Goal: Transaction & Acquisition: Purchase product/service

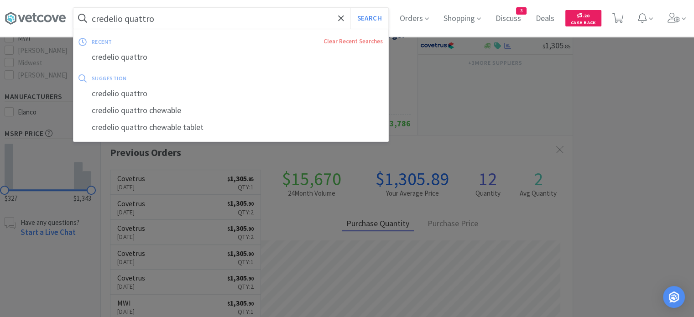
scroll to position [245, 472]
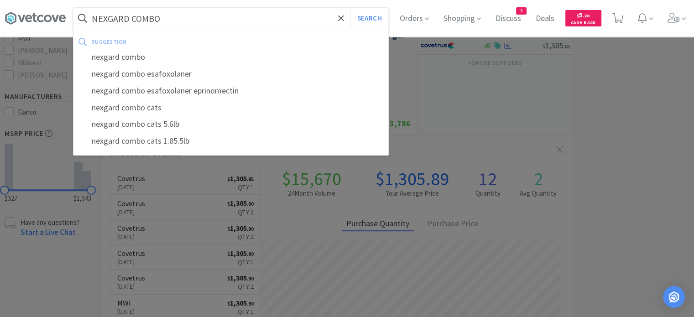
click at [351, 8] on button "Search" at bounding box center [370, 18] width 38 height 21
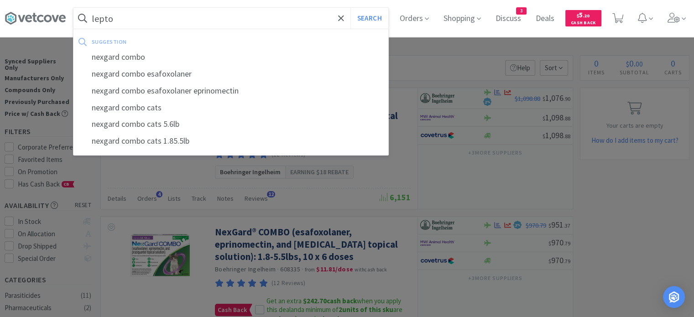
click at [351, 8] on button "Search" at bounding box center [370, 18] width 38 height 21
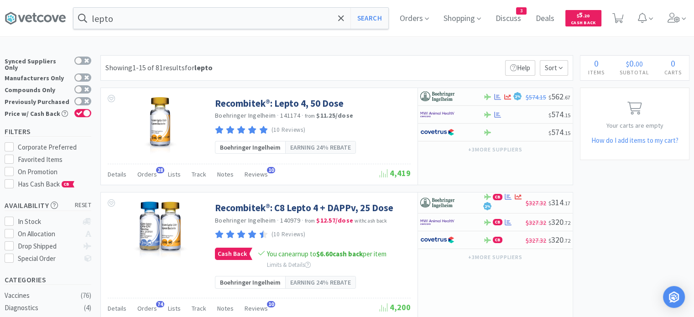
click at [143, 169] on div "Orders 28" at bounding box center [147, 175] width 20 height 17
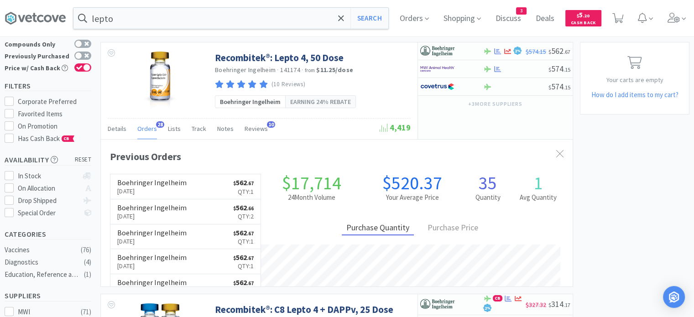
scroll to position [245, 472]
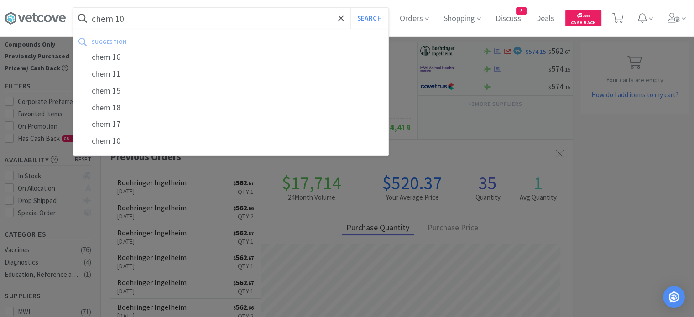
click at [351, 8] on button "Search" at bounding box center [370, 18] width 38 height 21
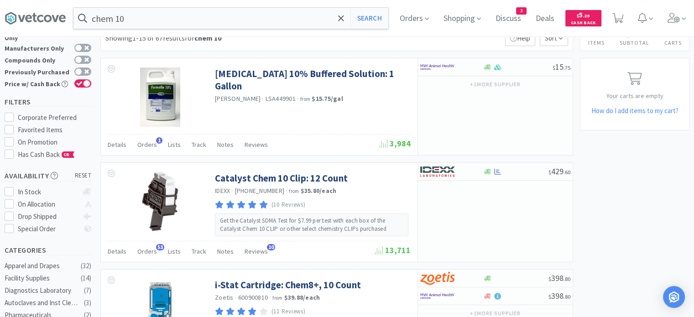
scroll to position [46, 0]
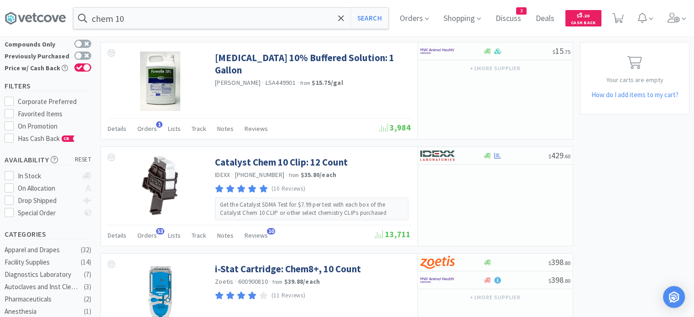
click at [144, 16] on input "chem 10" at bounding box center [231, 18] width 315 height 21
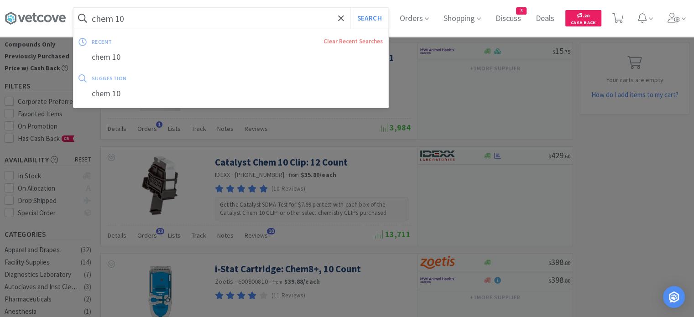
click at [147, 241] on div at bounding box center [347, 158] width 694 height 317
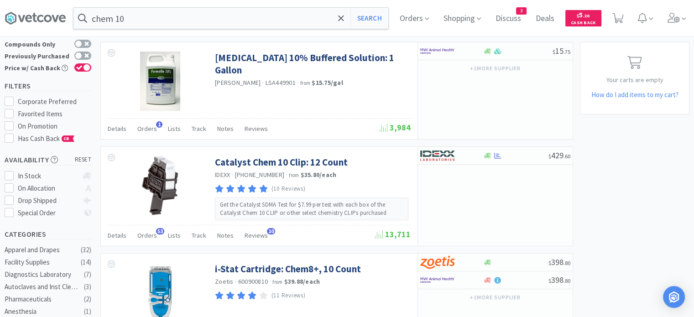
click at [148, 236] on span "Orders" at bounding box center [147, 235] width 20 height 8
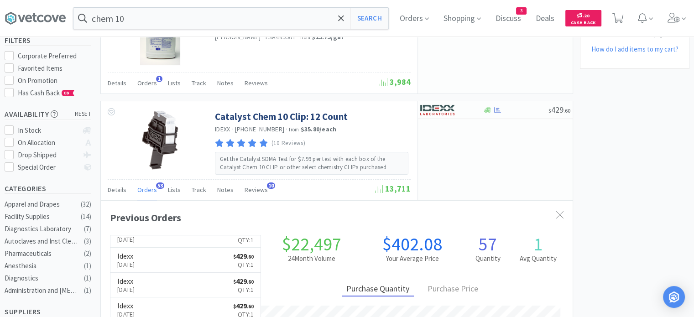
scroll to position [0, 0]
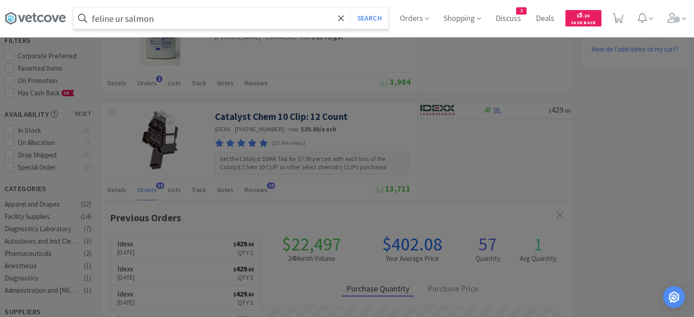
click at [351, 8] on button "Search" at bounding box center [370, 18] width 38 height 21
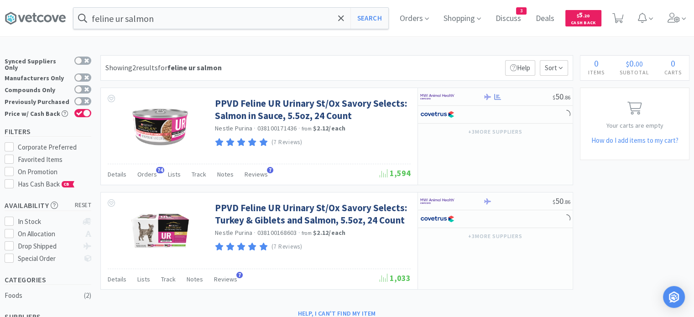
click at [144, 177] on span "Orders" at bounding box center [147, 174] width 20 height 8
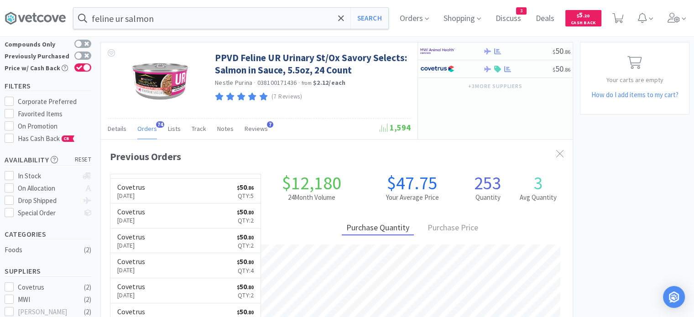
scroll to position [245, 472]
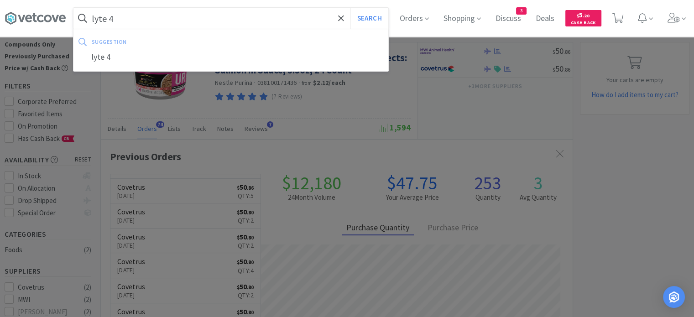
click at [111, 67] on div "suggestion lyte 4" at bounding box center [231, 50] width 316 height 43
click at [109, 59] on div "lyte 4" at bounding box center [231, 57] width 315 height 17
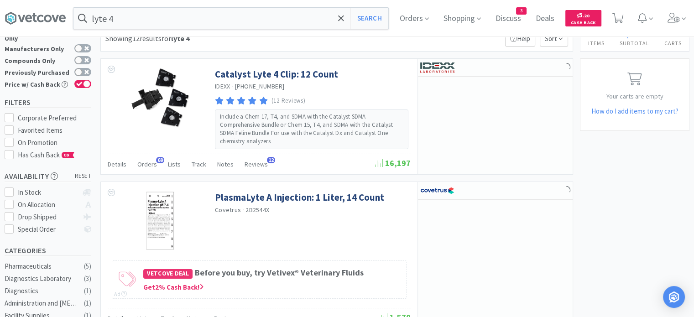
scroll to position [46, 0]
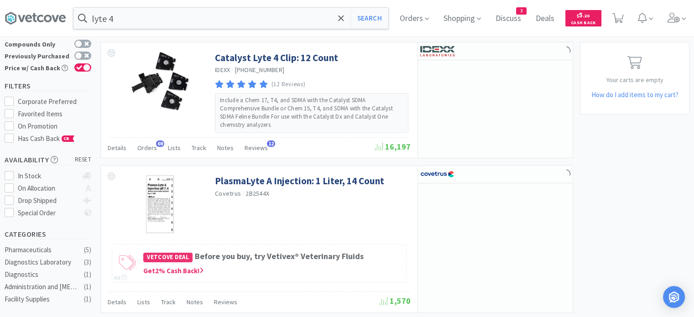
click at [140, 147] on span "Orders" at bounding box center [147, 148] width 20 height 8
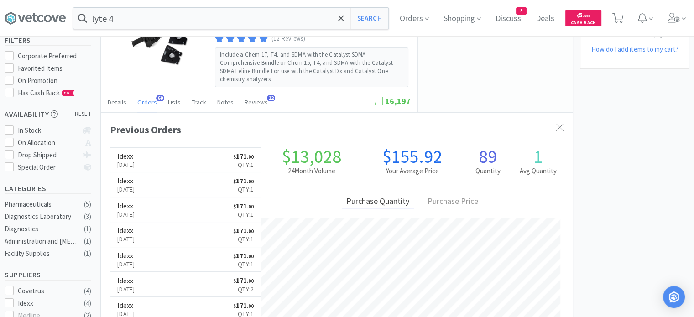
scroll to position [245, 472]
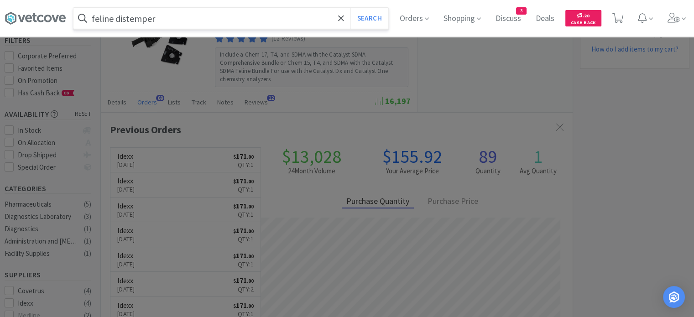
type input "feline distemper"
click at [351, 8] on button "Search" at bounding box center [370, 18] width 38 height 21
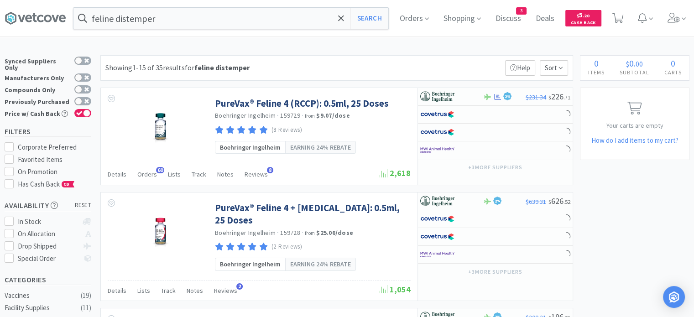
click at [147, 175] on span "Orders" at bounding box center [147, 174] width 20 height 8
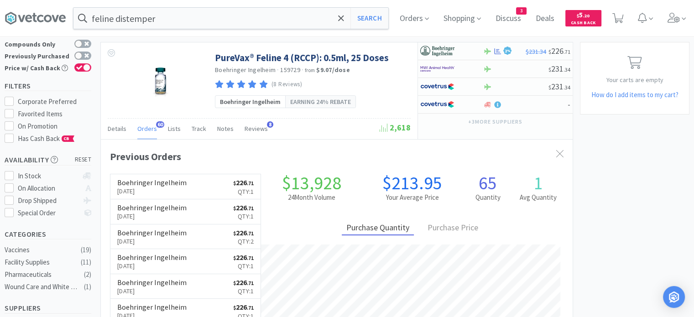
scroll to position [245, 472]
